Goal: Transaction & Acquisition: Obtain resource

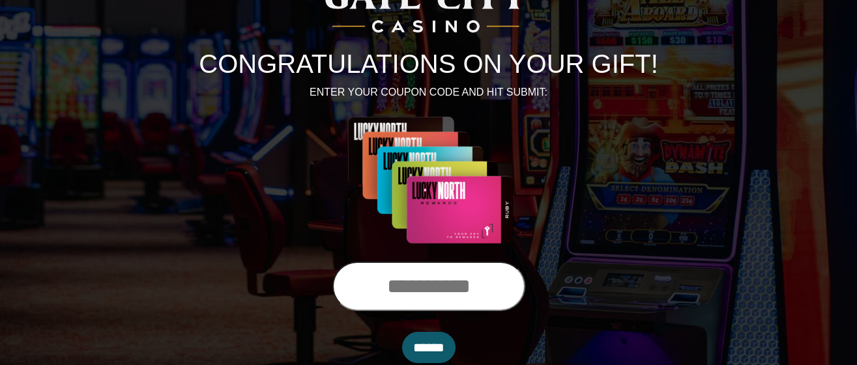
scroll to position [144, 0]
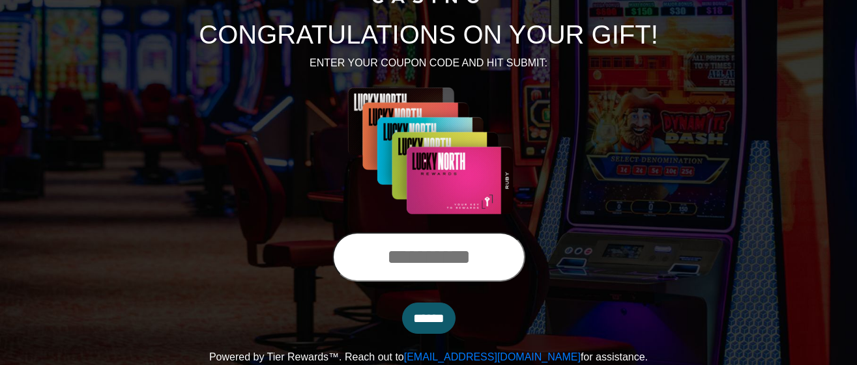
click at [363, 258] on input "text" at bounding box center [428, 258] width 193 height 50
type input "**********"
click at [412, 310] on input "******" at bounding box center [428, 318] width 53 height 31
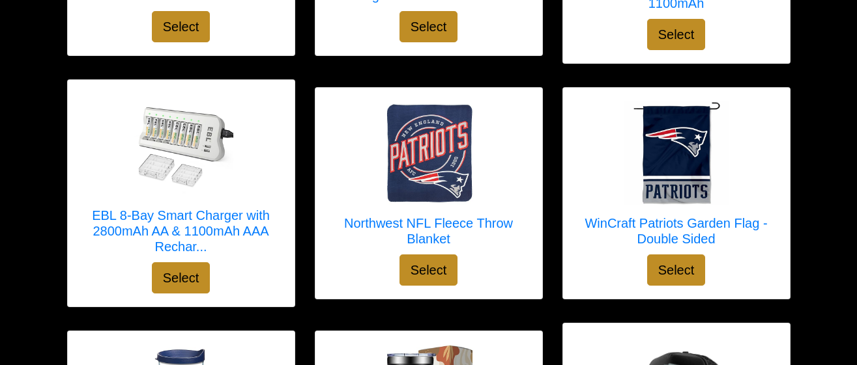
scroll to position [2248, 0]
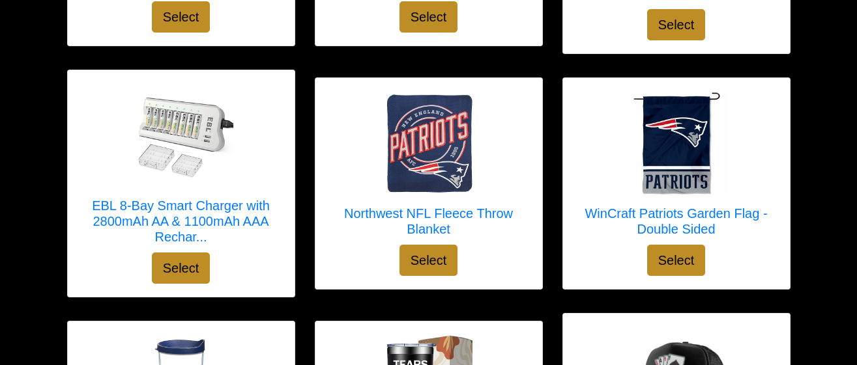
click at [760, 244] on div "WinCraft Patriots Garden Flag - Double Sided Select" at bounding box center [676, 183] width 227 height 211
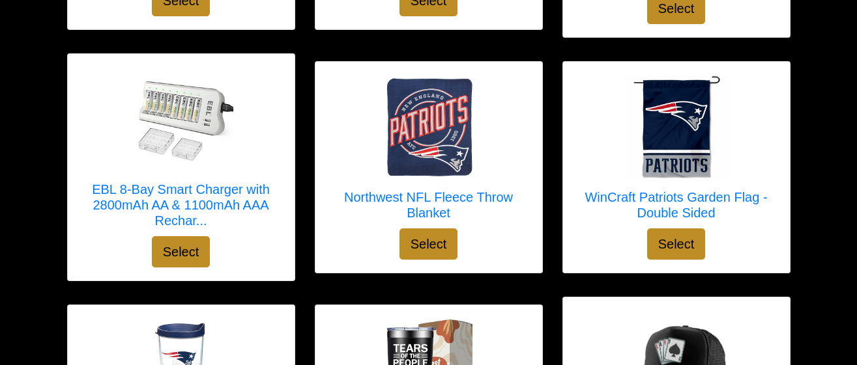
scroll to position [2264, 0]
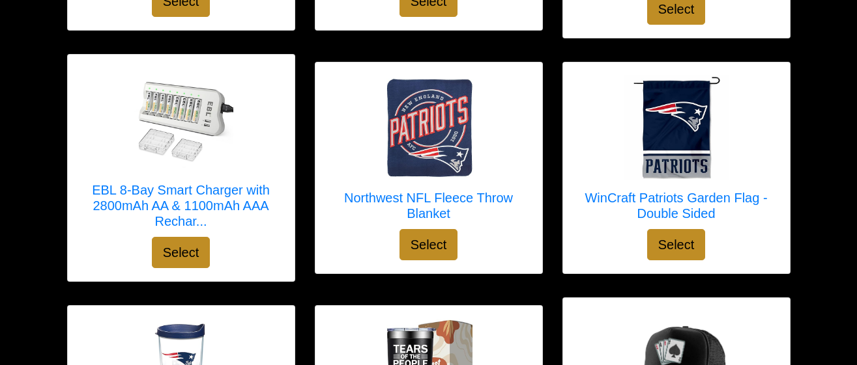
click at [754, 248] on div "WinCraft Patriots Garden Flag - Double Sided Select" at bounding box center [676, 168] width 227 height 211
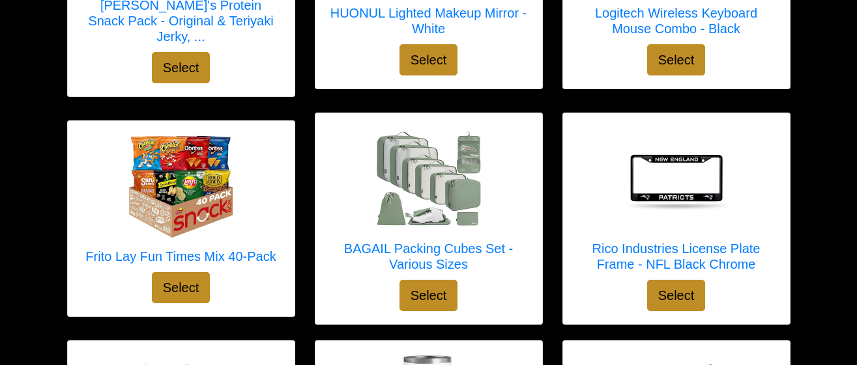
scroll to position [1011, 0]
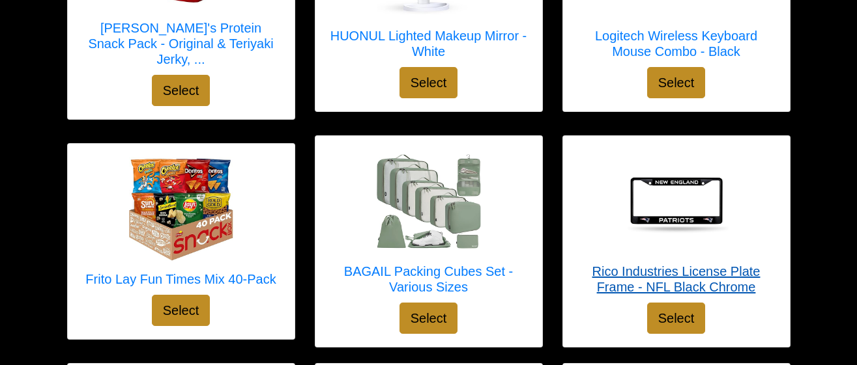
click at [715, 228] on img at bounding box center [676, 201] width 104 height 104
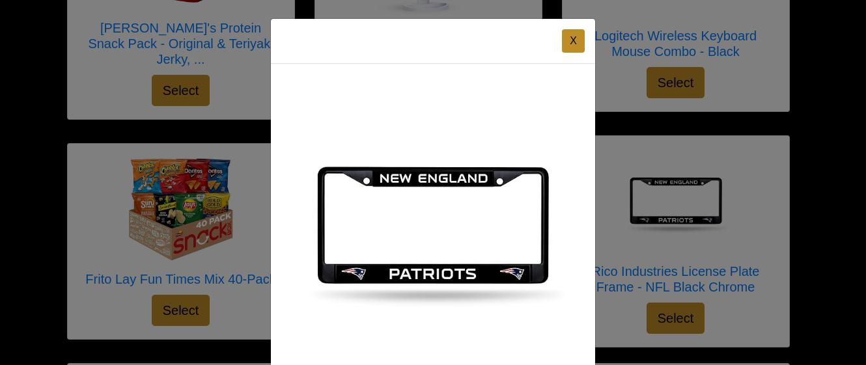
click at [563, 46] on button "X" at bounding box center [573, 40] width 23 height 23
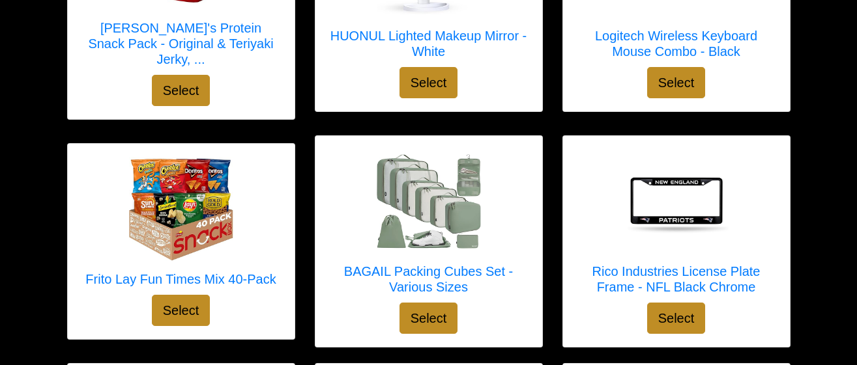
click at [762, 236] on div at bounding box center [676, 201] width 201 height 104
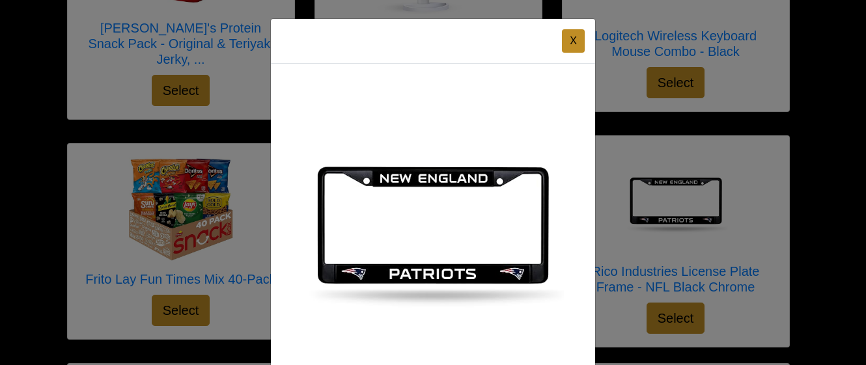
click at [562, 45] on button "X" at bounding box center [573, 40] width 23 height 23
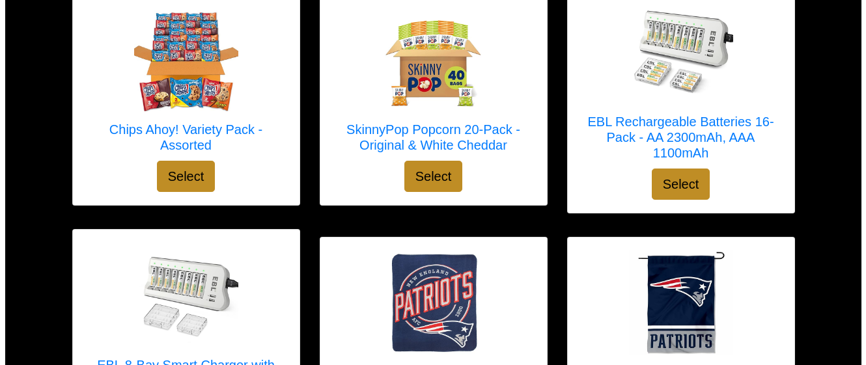
scroll to position [2088, 0]
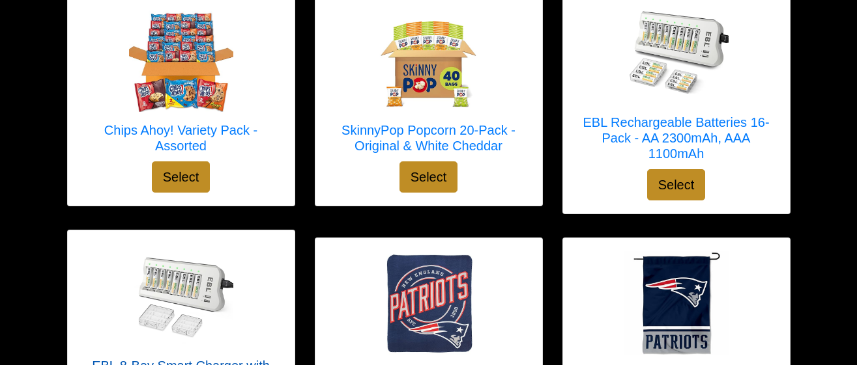
click at [263, 319] on div at bounding box center [181, 296] width 201 height 104
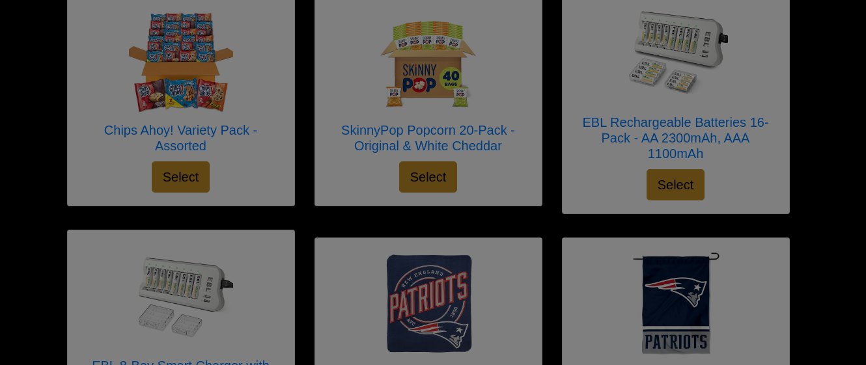
click at [0, 0] on div "X EBL 8-Bay Smart Charger with 2800mAh AA & 1100mAh AAA Rechargeable Batteries …" at bounding box center [0, 0] width 0 height 0
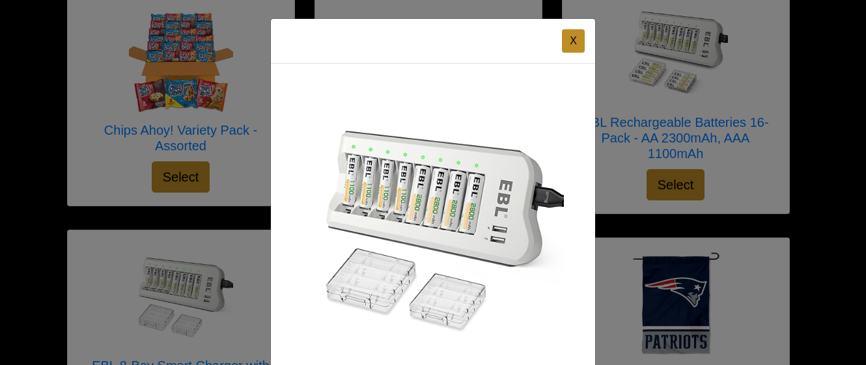
click at [739, 86] on div "X EBL 8-Bay Smart Charger with 2800mAh AA & 1100mAh AAA Rechargeable Batteries …" at bounding box center [433, 182] width 866 height 365
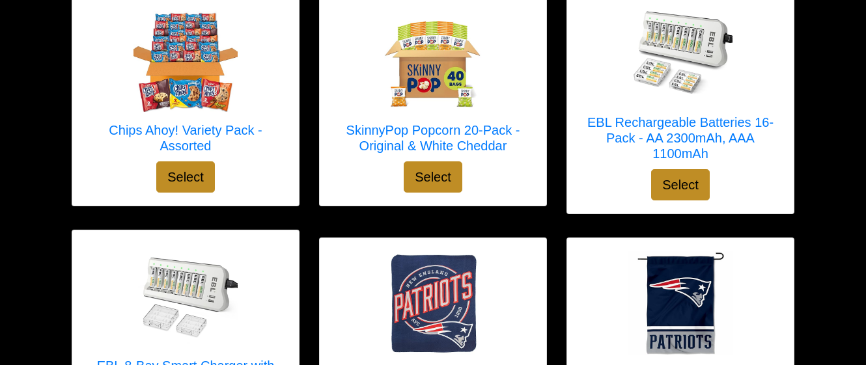
scroll to position [2120, 0]
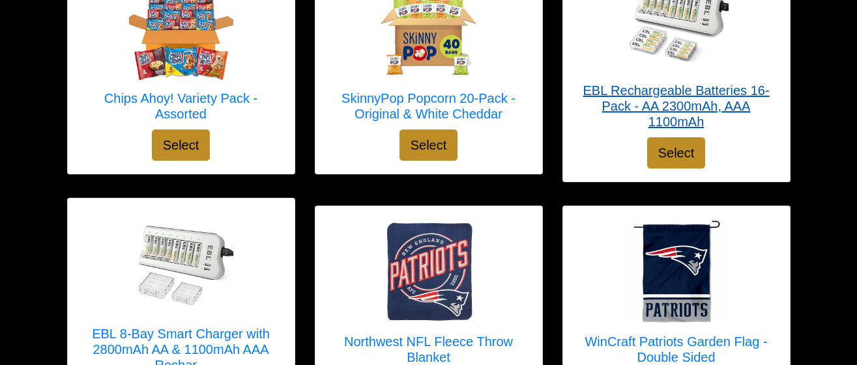
click at [724, 42] on img at bounding box center [676, 20] width 104 height 104
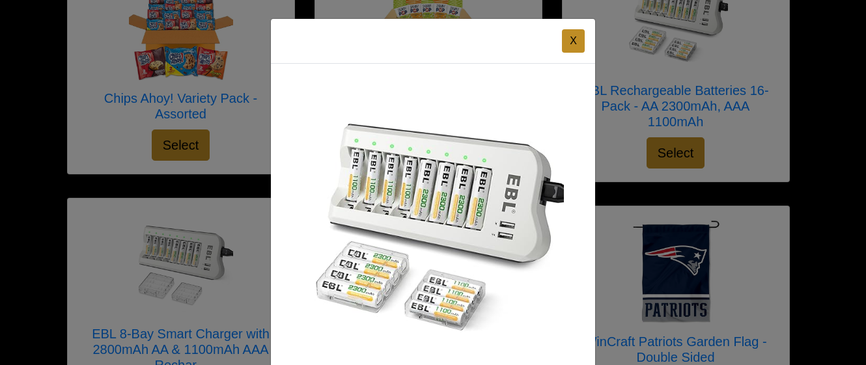
click at [575, 40] on button "X" at bounding box center [573, 40] width 23 height 23
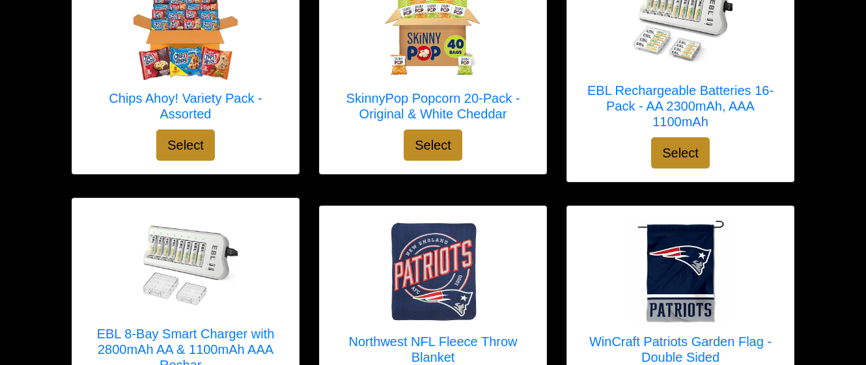
scroll to position [2072, 0]
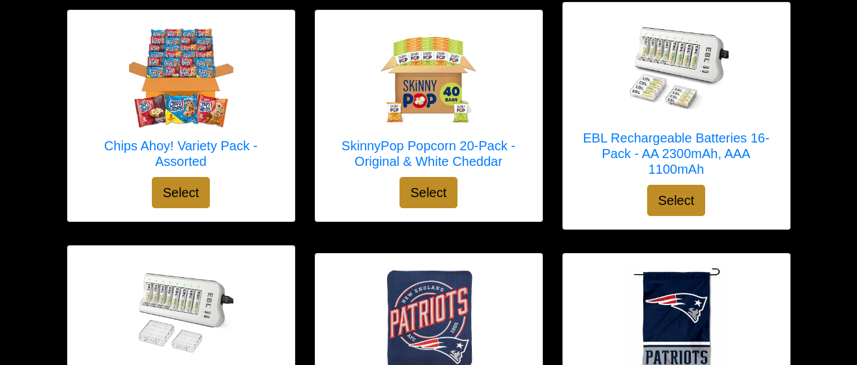
click at [236, 304] on div at bounding box center [181, 311] width 201 height 104
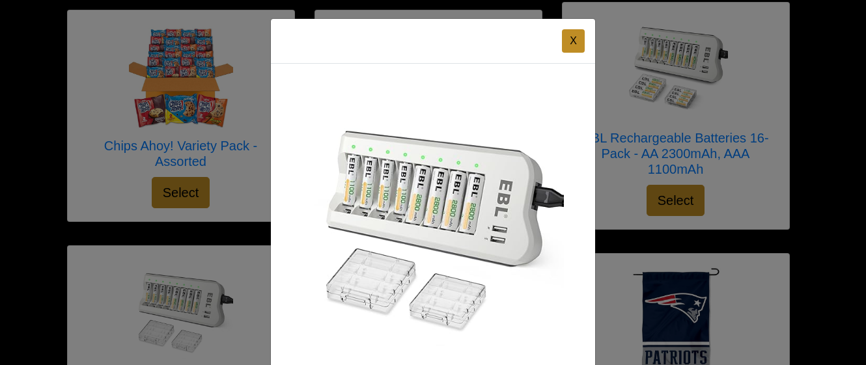
click at [568, 35] on button "X" at bounding box center [573, 40] width 23 height 23
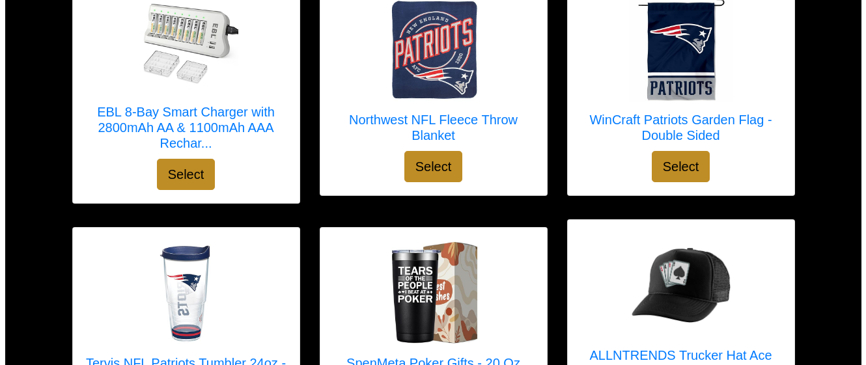
scroll to position [2340, 0]
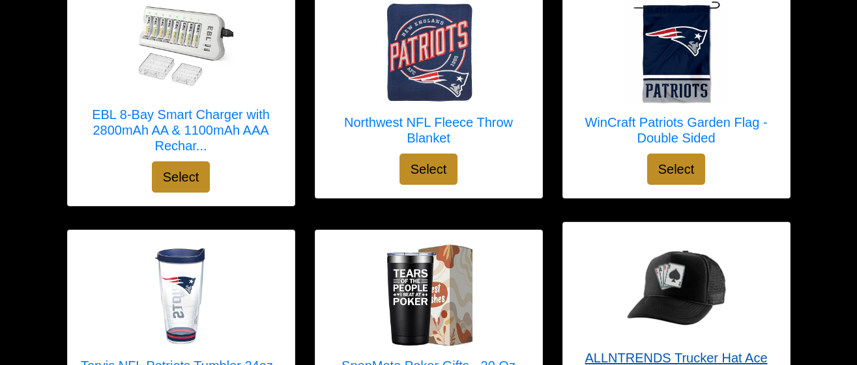
click at [767, 240] on div at bounding box center [676, 288] width 201 height 104
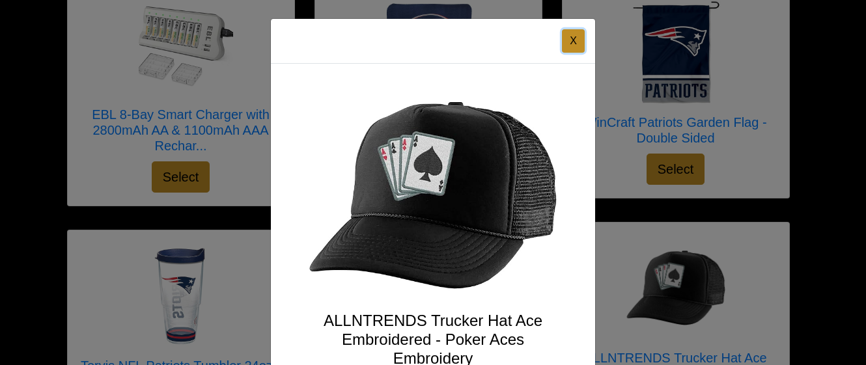
click at [564, 46] on button "X" at bounding box center [573, 40] width 23 height 23
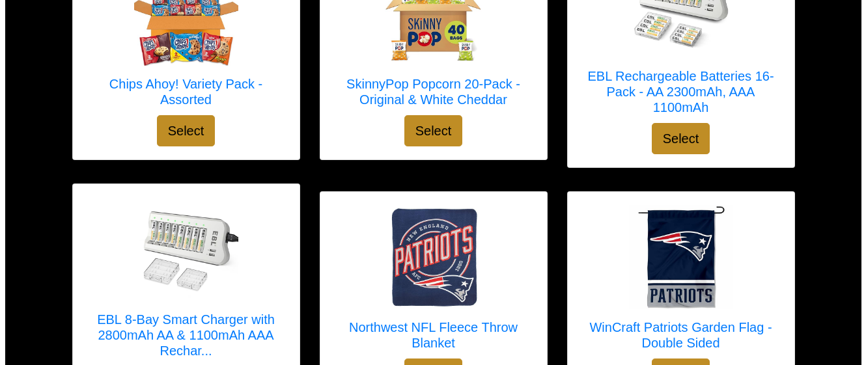
scroll to position [2136, 0]
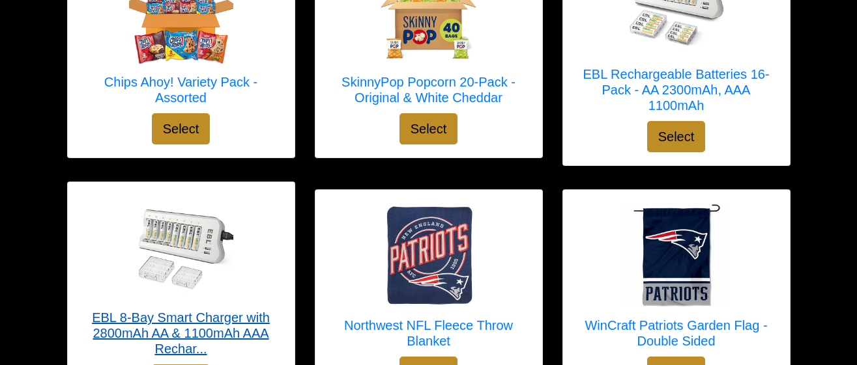
click at [242, 270] on div at bounding box center [181, 247] width 201 height 104
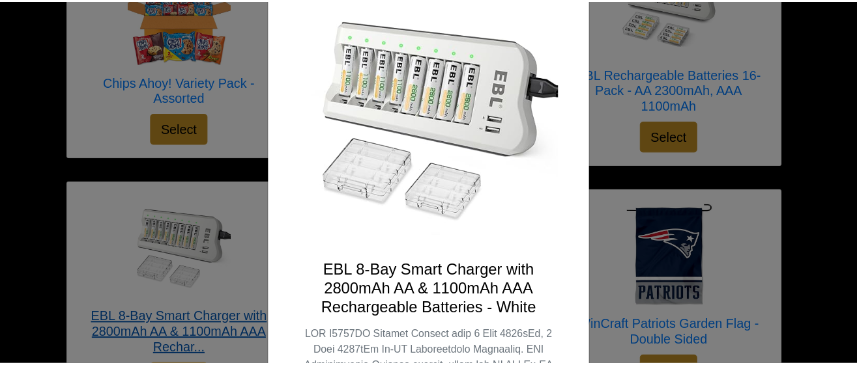
scroll to position [0, 0]
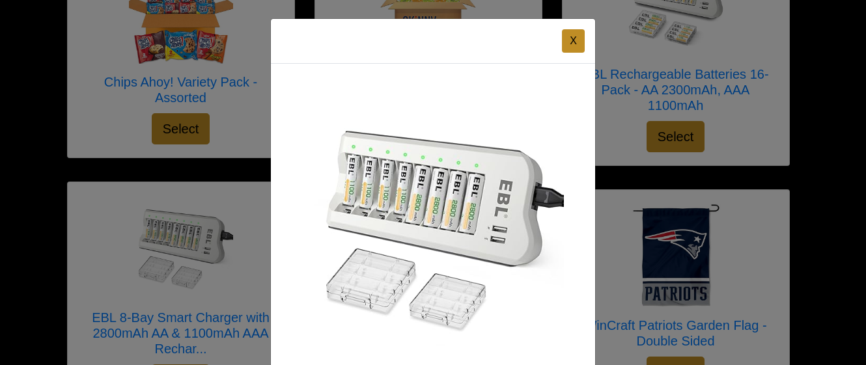
click at [569, 44] on button "X" at bounding box center [573, 40] width 23 height 23
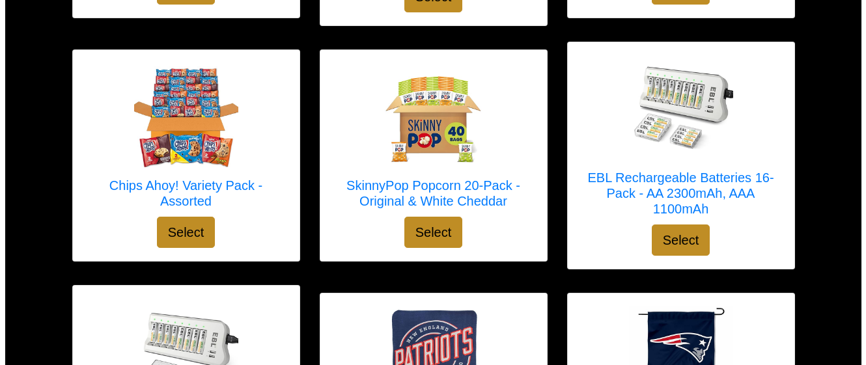
scroll to position [2008, 0]
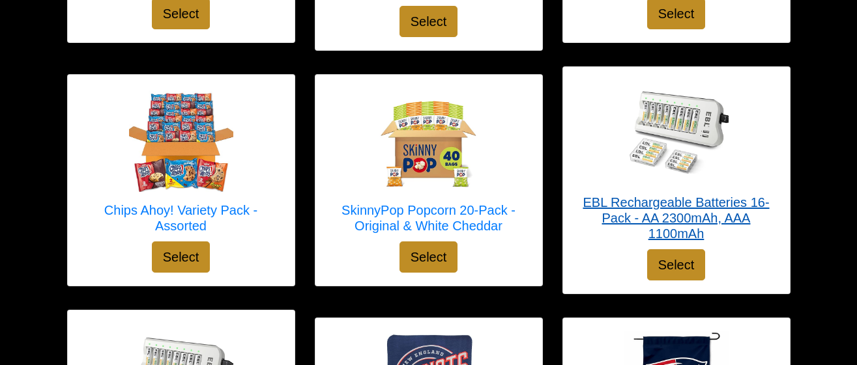
click at [758, 92] on div at bounding box center [676, 132] width 201 height 104
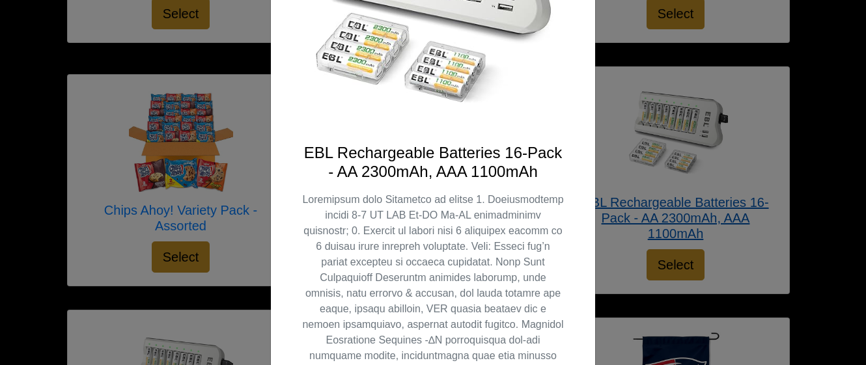
scroll to position [235, 0]
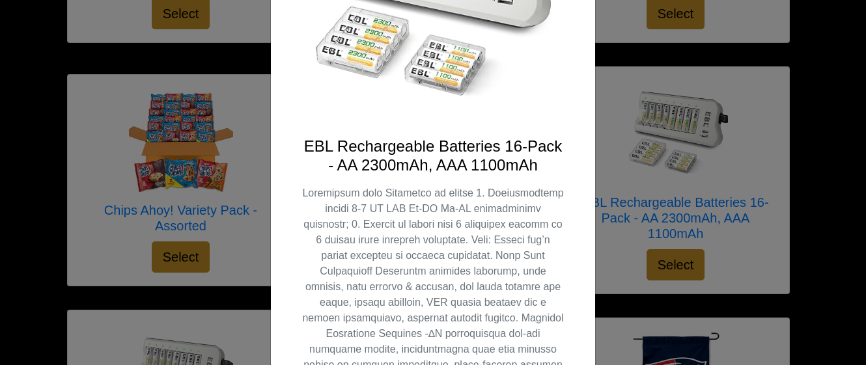
click at [228, 322] on div "X EBL Rechargeable Batteries 16-Pack - AA 2300mAh, AAA 1100mAh Select" at bounding box center [433, 182] width 866 height 365
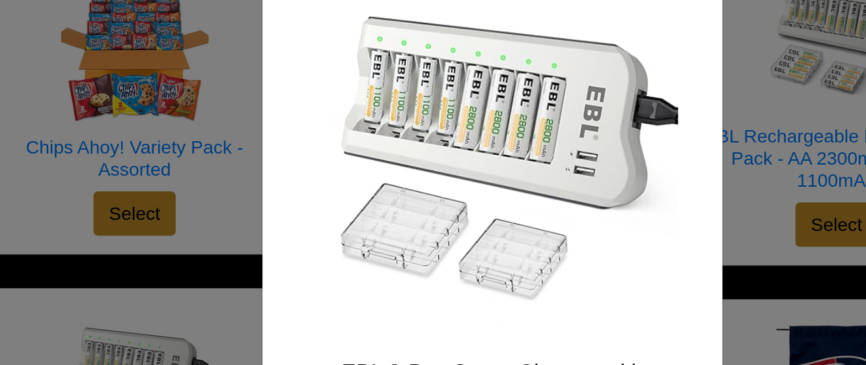
scroll to position [0, 0]
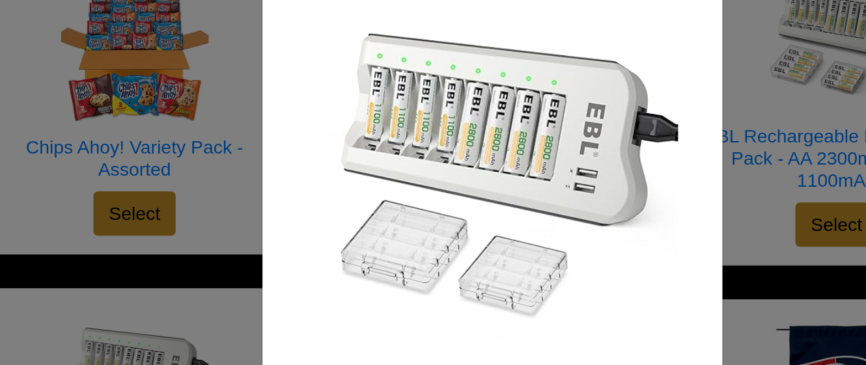
click at [614, 178] on div "X EBL 8-Bay Smart Charger with 2800mAh AA & 1100mAh AAA Rechargeable Batteries …" at bounding box center [433, 182] width 866 height 365
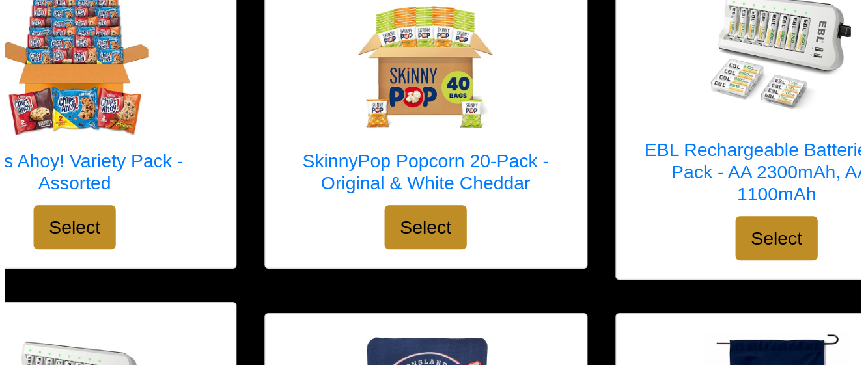
scroll to position [2101, 0]
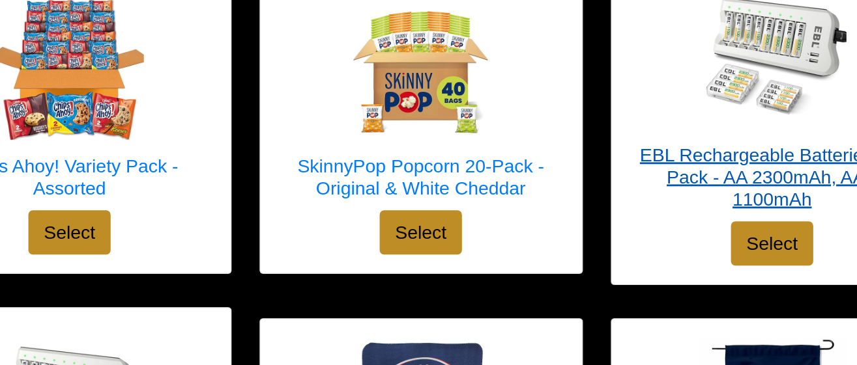
click at [625, 102] on h5 "EBL Rechargeable Batteries 16-Pack - AA 2300mAh, AAA 1100mAh" at bounding box center [676, 125] width 201 height 47
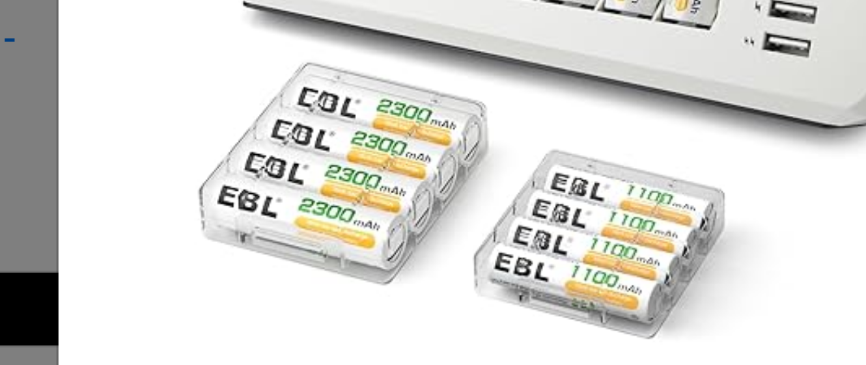
scroll to position [119, 0]
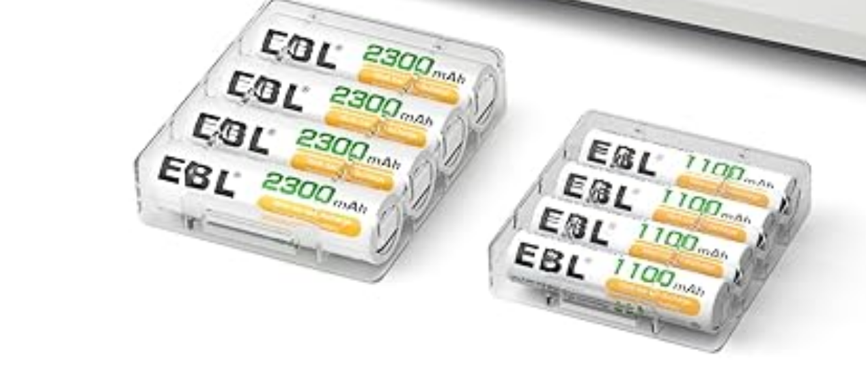
click at [405, 162] on img at bounding box center [433, 107] width 262 height 262
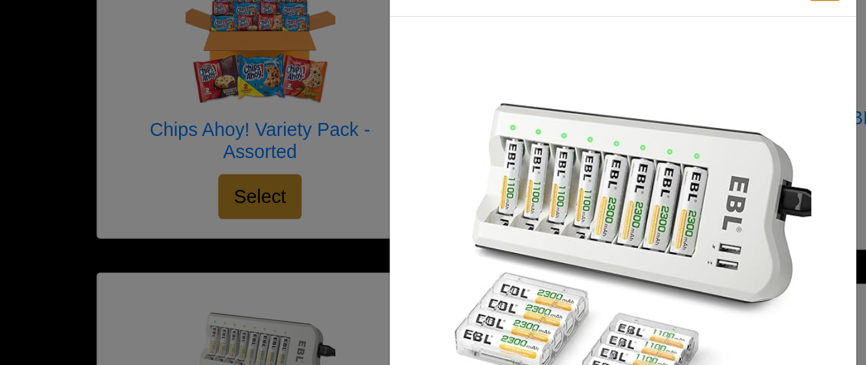
scroll to position [0, 0]
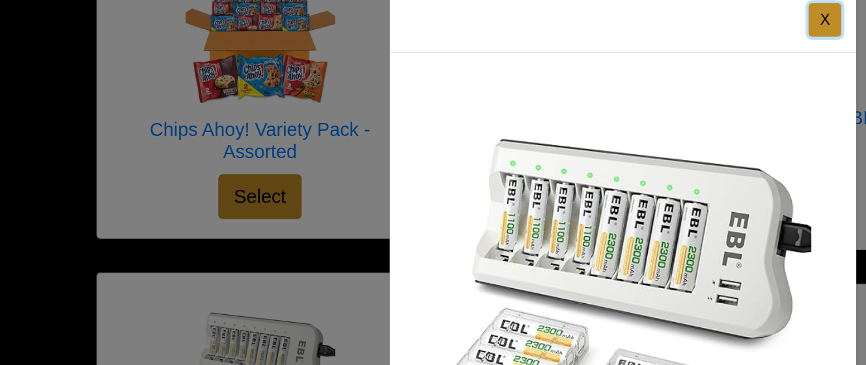
click at [568, 46] on button "X" at bounding box center [573, 40] width 23 height 23
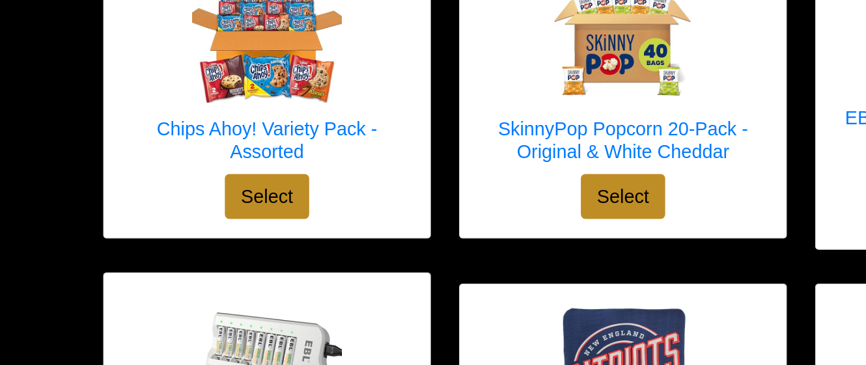
scroll to position [2072, 0]
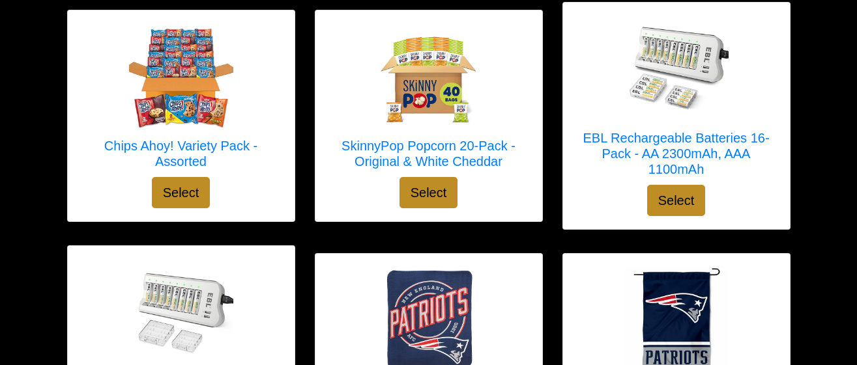
click at [242, 317] on div at bounding box center [181, 311] width 201 height 104
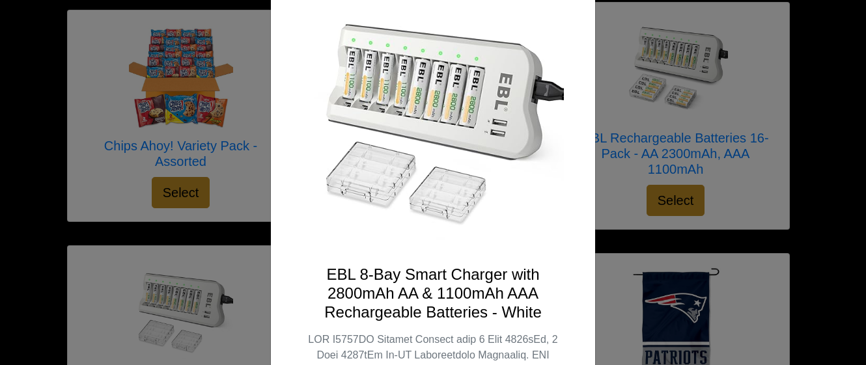
scroll to position [0, 0]
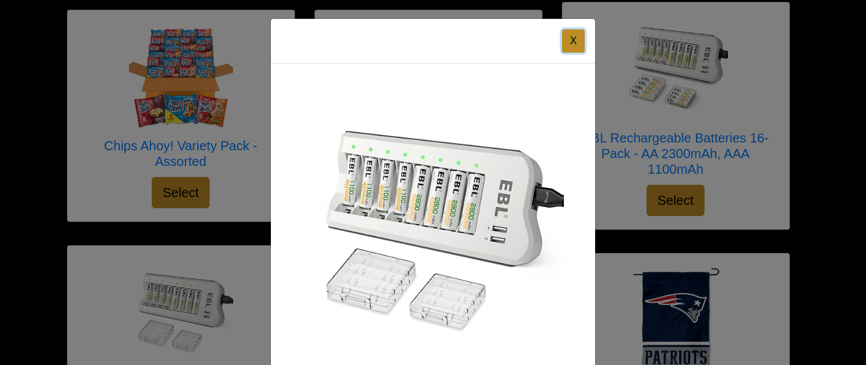
click at [579, 48] on button "X" at bounding box center [573, 40] width 23 height 23
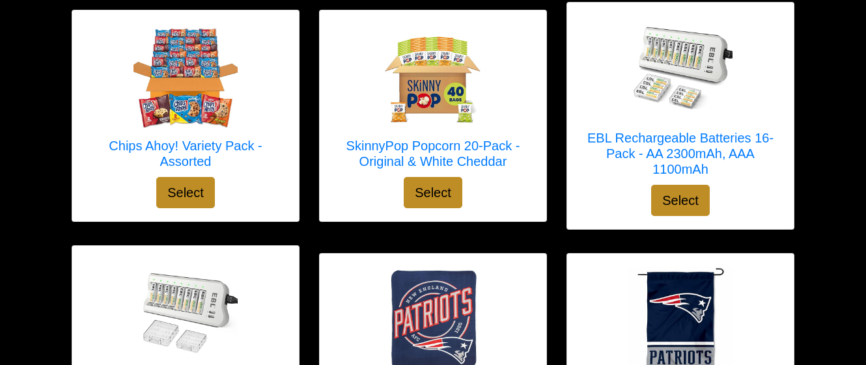
scroll to position [2120, 0]
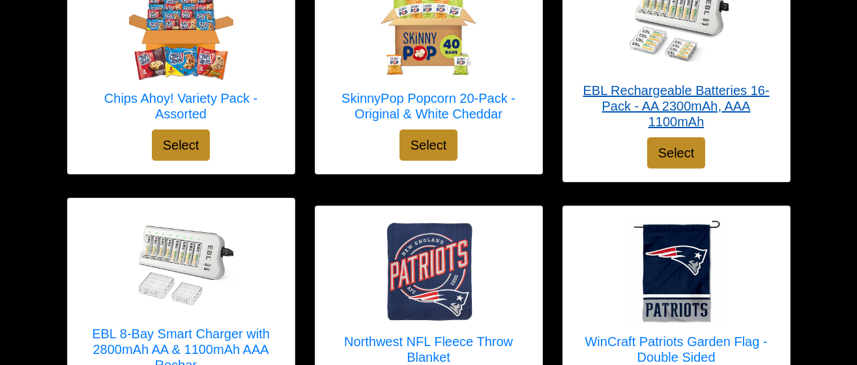
click at [712, 50] on img at bounding box center [676, 20] width 104 height 104
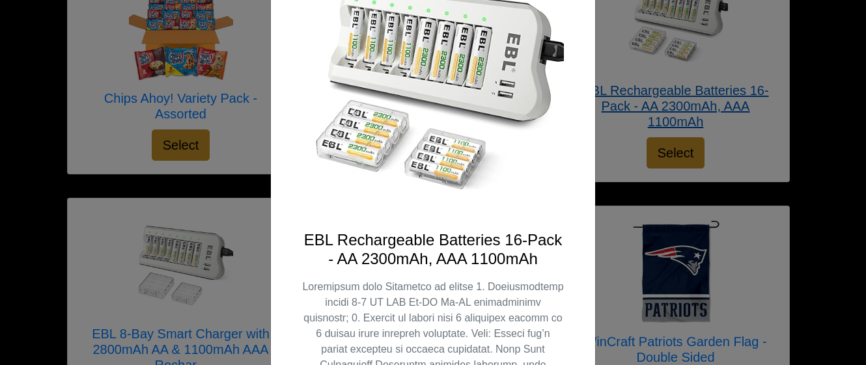
scroll to position [146, 0]
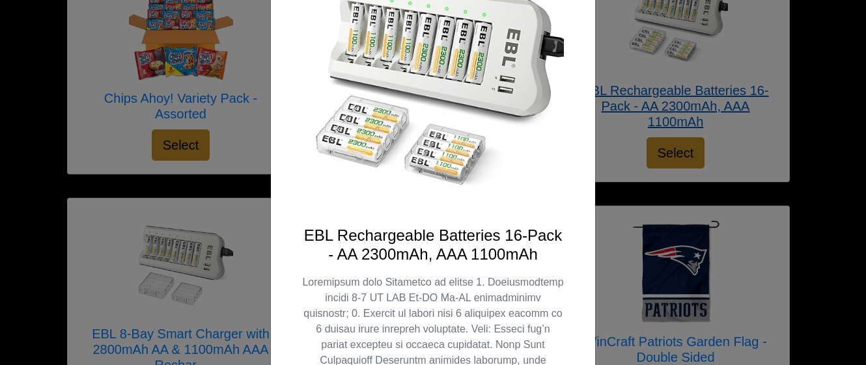
click at [234, 290] on div "X EBL Rechargeable Batteries 16-Pack - AA 2300mAh, AAA 1100mAh Select" at bounding box center [433, 182] width 866 height 365
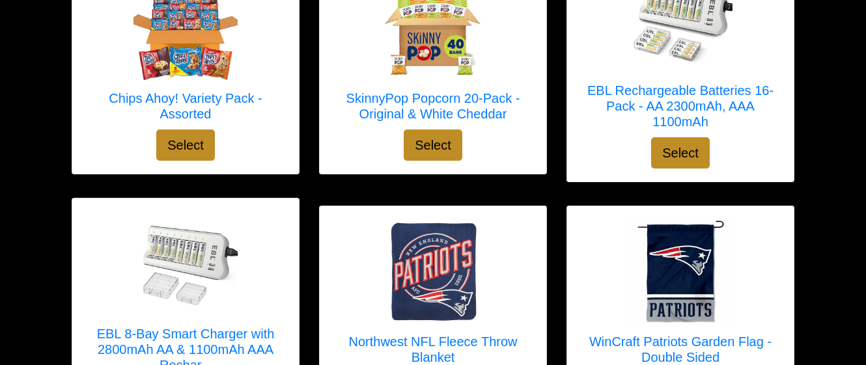
scroll to position [2072, 0]
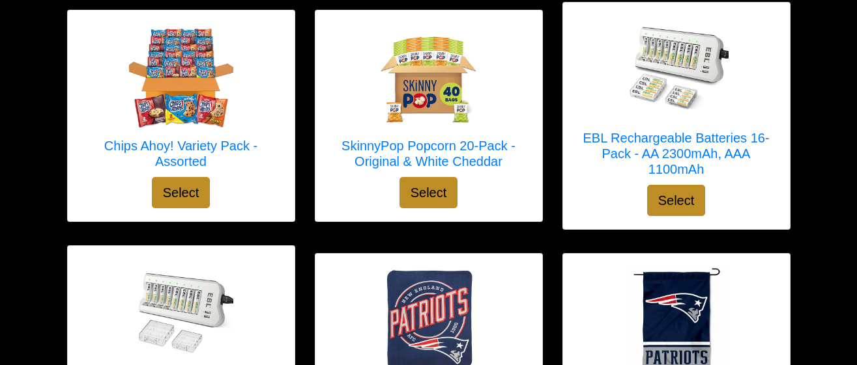
click at [249, 324] on div at bounding box center [181, 311] width 201 height 104
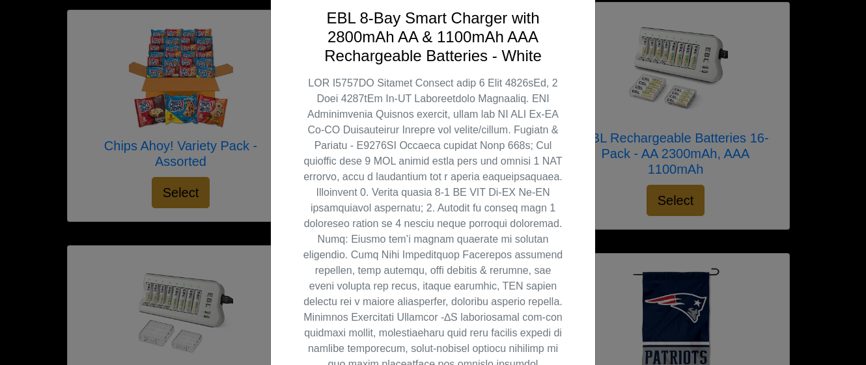
scroll to position [363, 0]
click at [752, 74] on div "X EBL 8-Bay Smart Charger with 2800mAh AA & 1100mAh AAA Rechargeable Batteries …" at bounding box center [433, 182] width 866 height 365
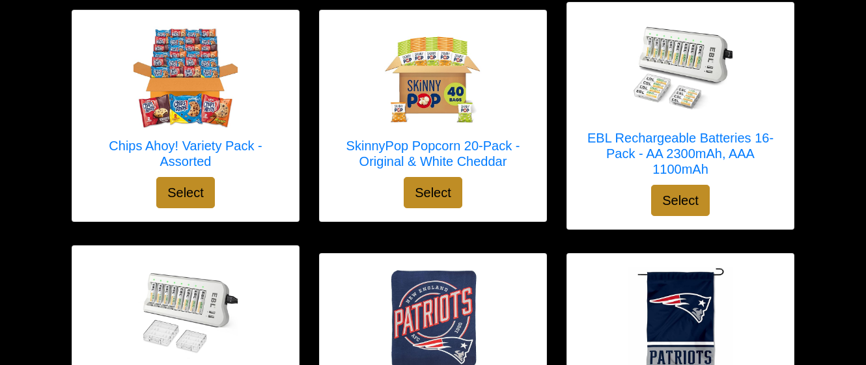
scroll to position [2120, 0]
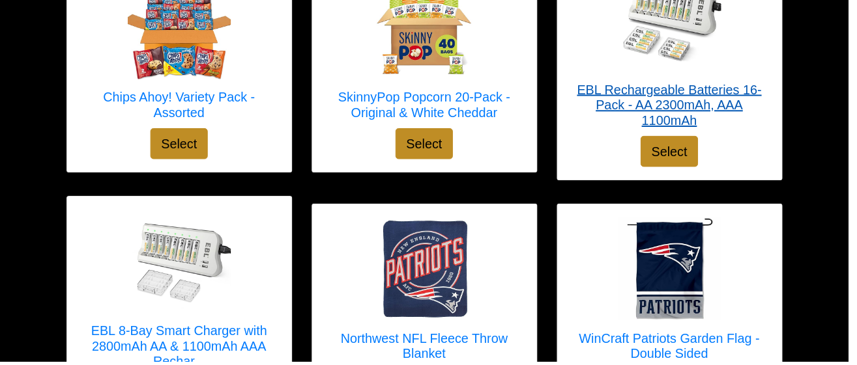
click at [751, 83] on h5 "EBL Rechargeable Batteries 16-Pack - AA 2300mAh, AAA 1100mAh" at bounding box center [676, 106] width 201 height 47
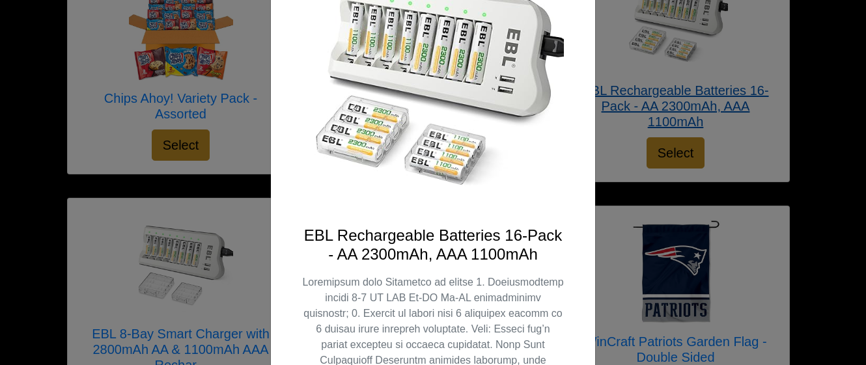
scroll to position [0, 0]
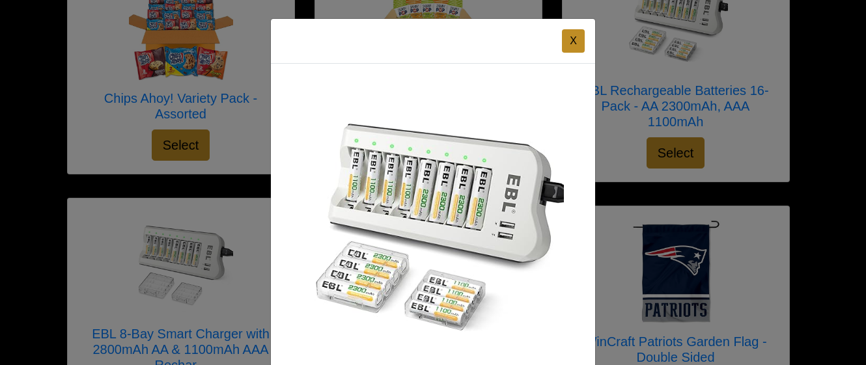
click at [763, 59] on div "X EBL Rechargeable Batteries 16-Pack - AA 2300mAh, AAA 1100mAh Select" at bounding box center [433, 182] width 866 height 365
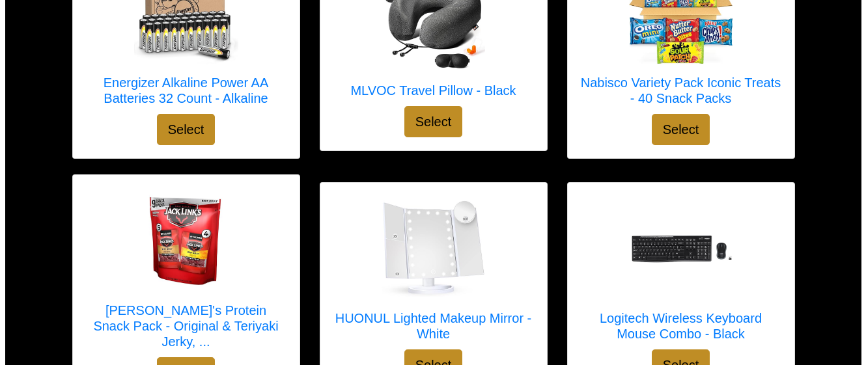
scroll to position [734, 0]
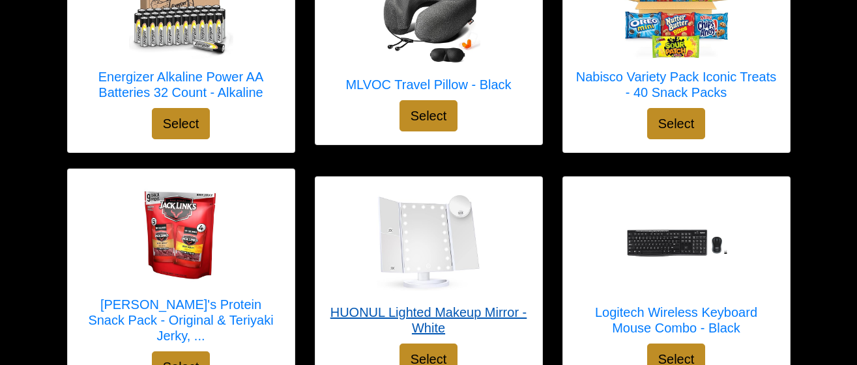
click at [504, 262] on div at bounding box center [428, 242] width 201 height 104
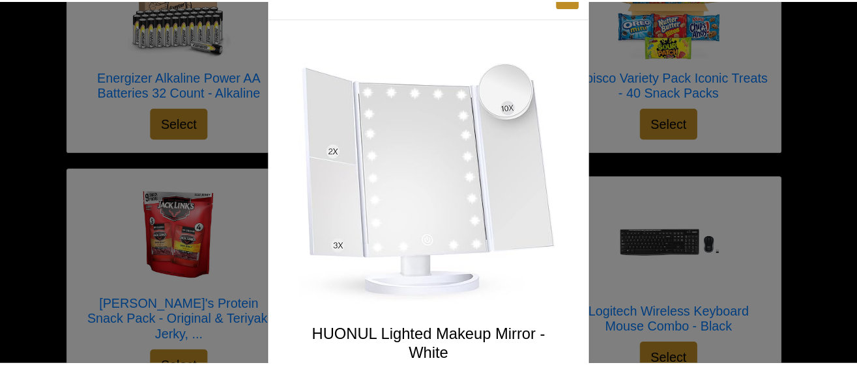
scroll to position [51, 0]
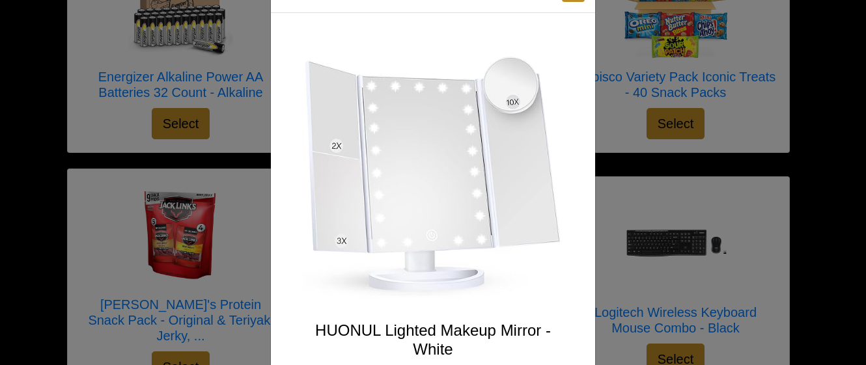
click at [539, 277] on img at bounding box center [433, 175] width 262 height 262
click at [539, 285] on img at bounding box center [433, 175] width 262 height 262
click at [566, 171] on div "HUONUL Lighted Makeup Mirror - White HUONUL Makeup Mirror Vanity Mirror with Li…" at bounding box center [433, 262] width 324 height 498
click at [616, 133] on div "X HUONUL Lighted Makeup Mirror - White HUONUL Makeup Mirror Vanity Mirror with …" at bounding box center [433, 182] width 866 height 365
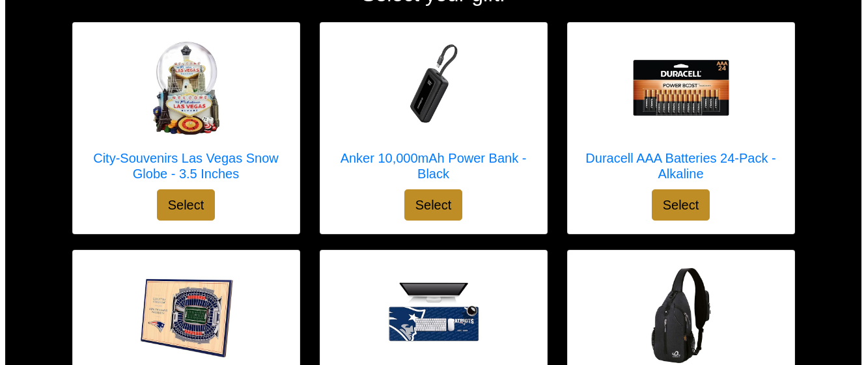
scroll to position [194, 0]
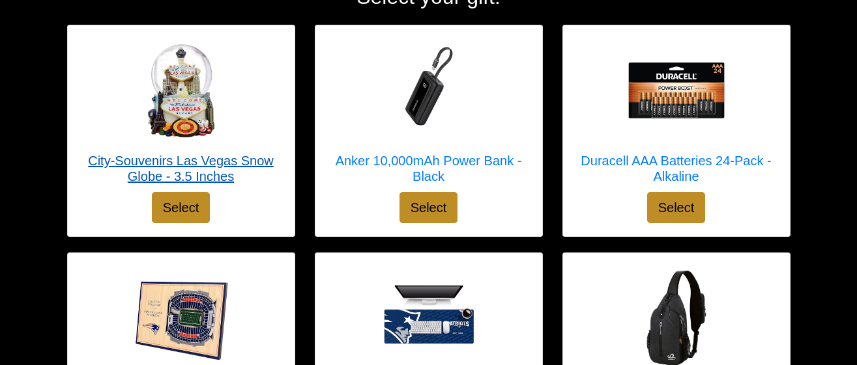
click at [244, 128] on div at bounding box center [181, 90] width 201 height 104
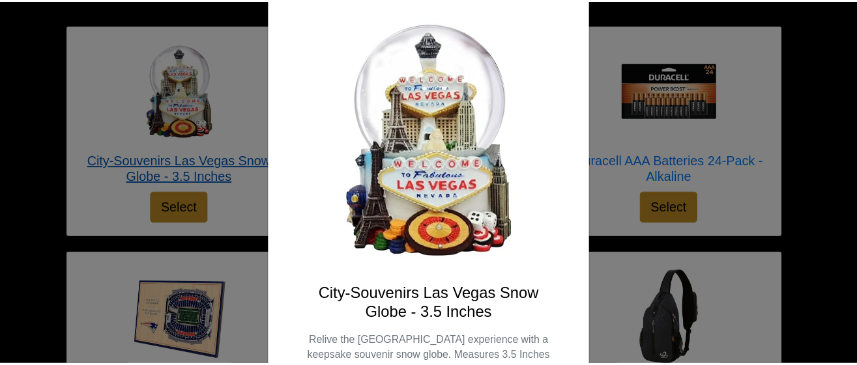
scroll to position [90, 0]
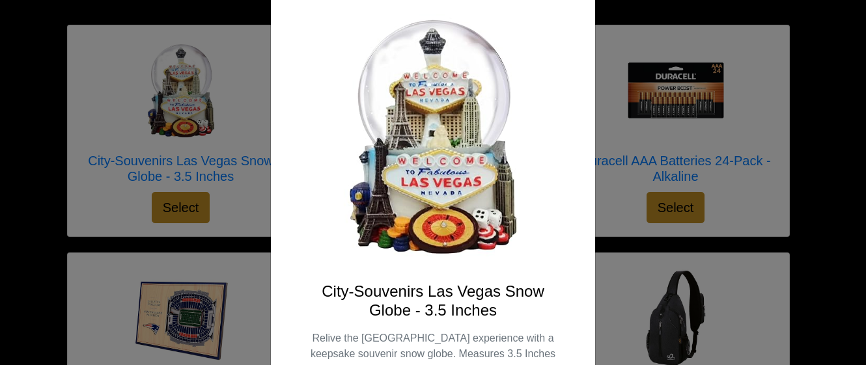
click at [603, 121] on div "X City-Souvenirs Las Vegas Snow Globe - 3.5 Inches Relive the Las Vegas experie…" at bounding box center [433, 182] width 866 height 365
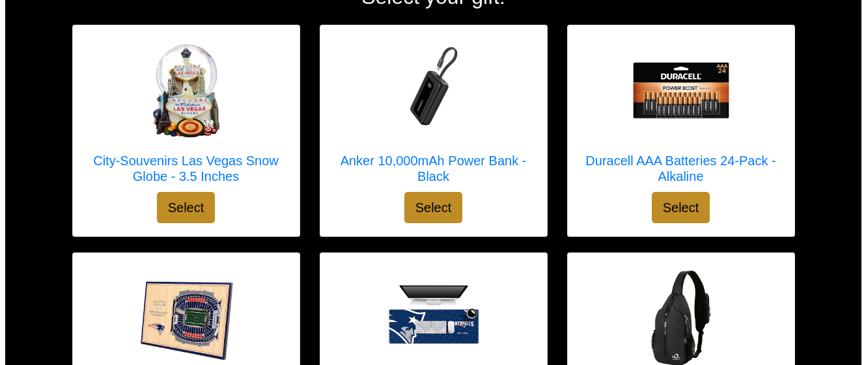
scroll to position [231, 0]
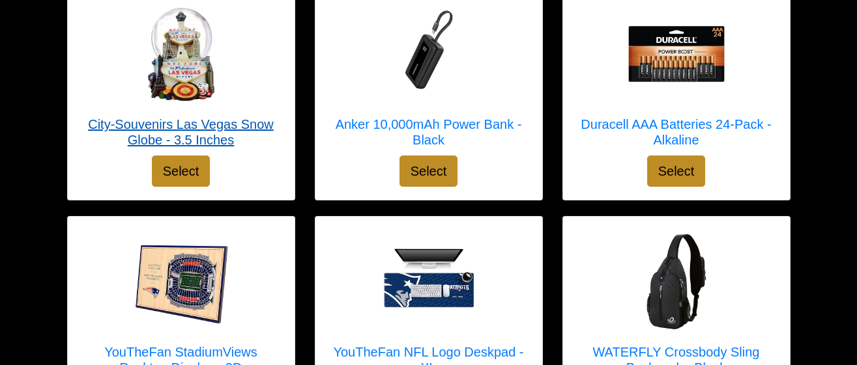
click at [244, 125] on h5 "City-Souvenirs Las Vegas Snow Globe - 3.5 Inches" at bounding box center [181, 132] width 201 height 31
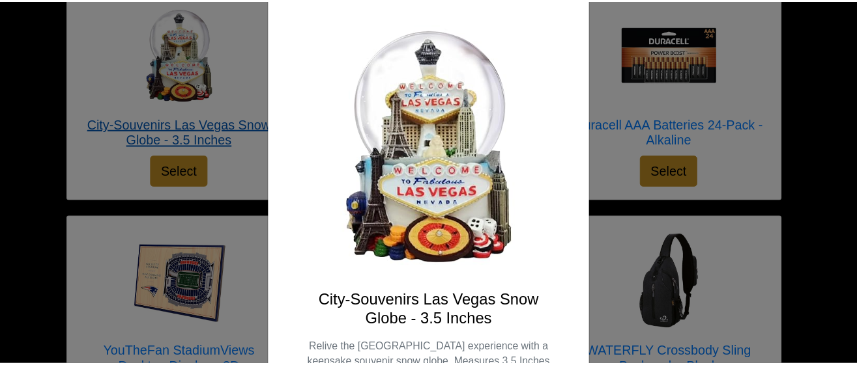
scroll to position [87, 0]
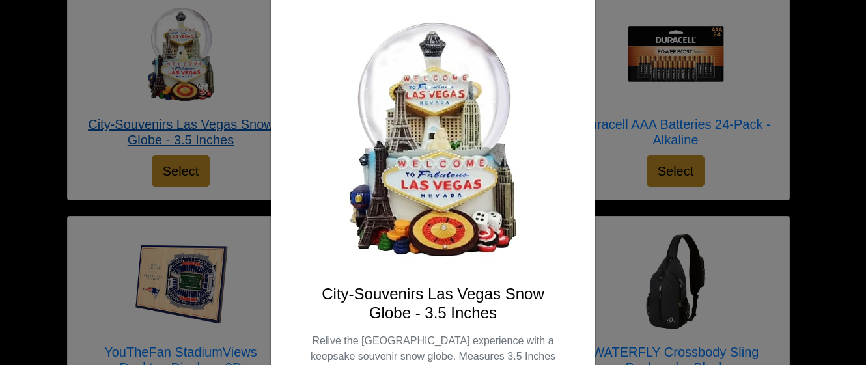
click at [608, 234] on div "X City-Souvenirs Las Vegas Snow Globe - 3.5 Inches Relive the Las Vegas experie…" at bounding box center [433, 182] width 866 height 365
